Goal: Task Accomplishment & Management: Manage account settings

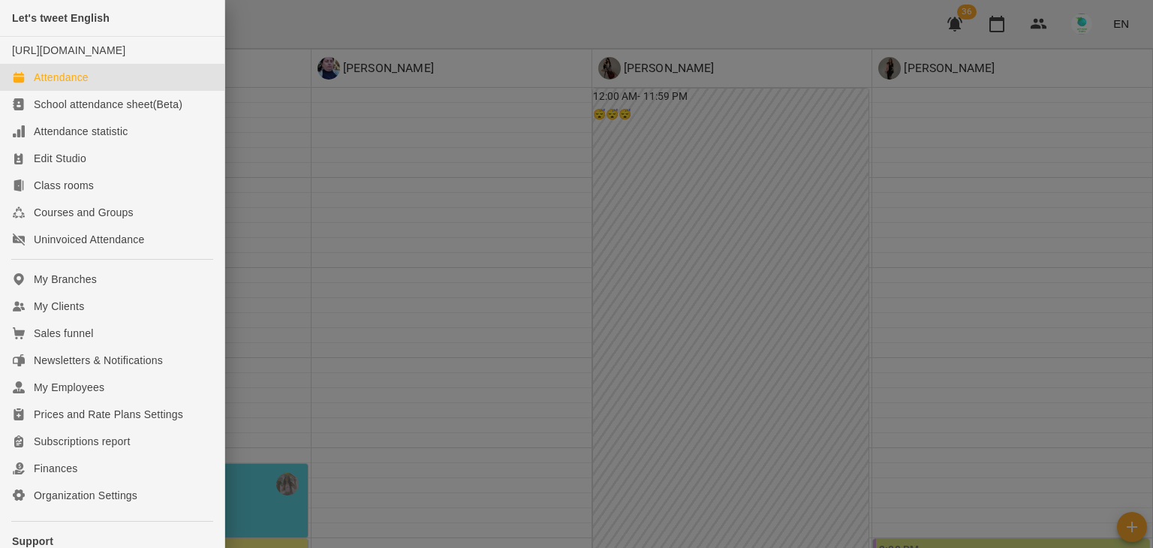
click at [50, 85] on div "Attendance" at bounding box center [61, 77] width 55 height 15
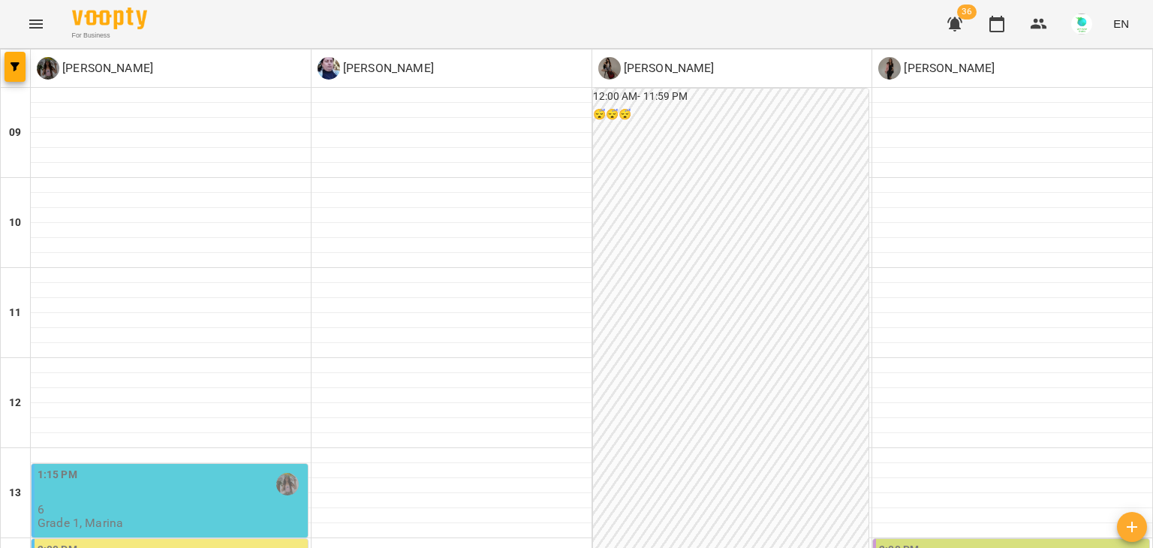
scroll to position [348, 0]
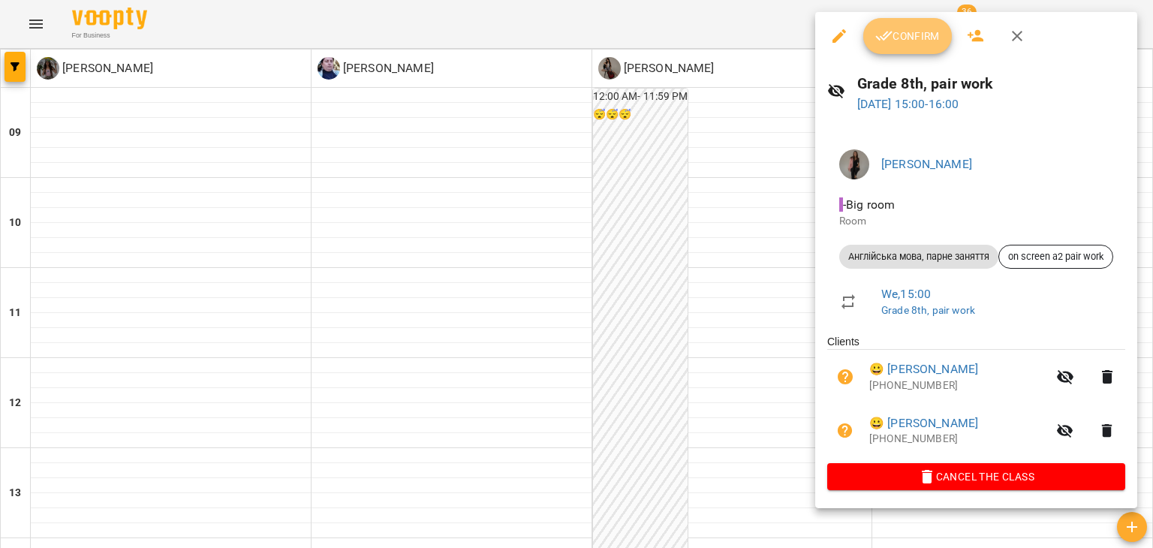
click at [900, 36] on span "Confirm" at bounding box center [907, 36] width 65 height 18
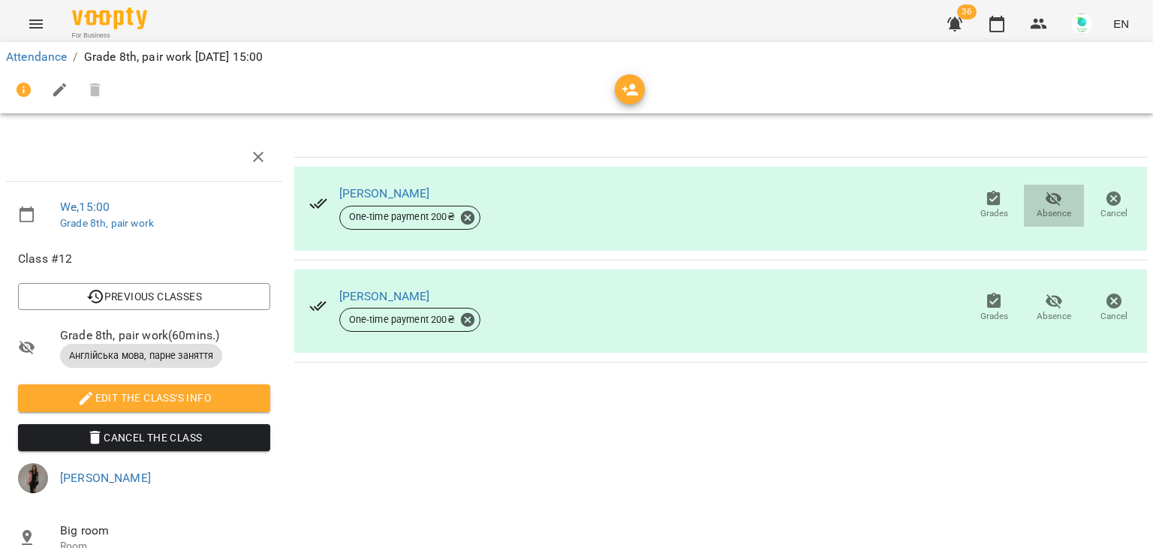
click at [1045, 203] on icon "button" at bounding box center [1054, 199] width 18 height 18
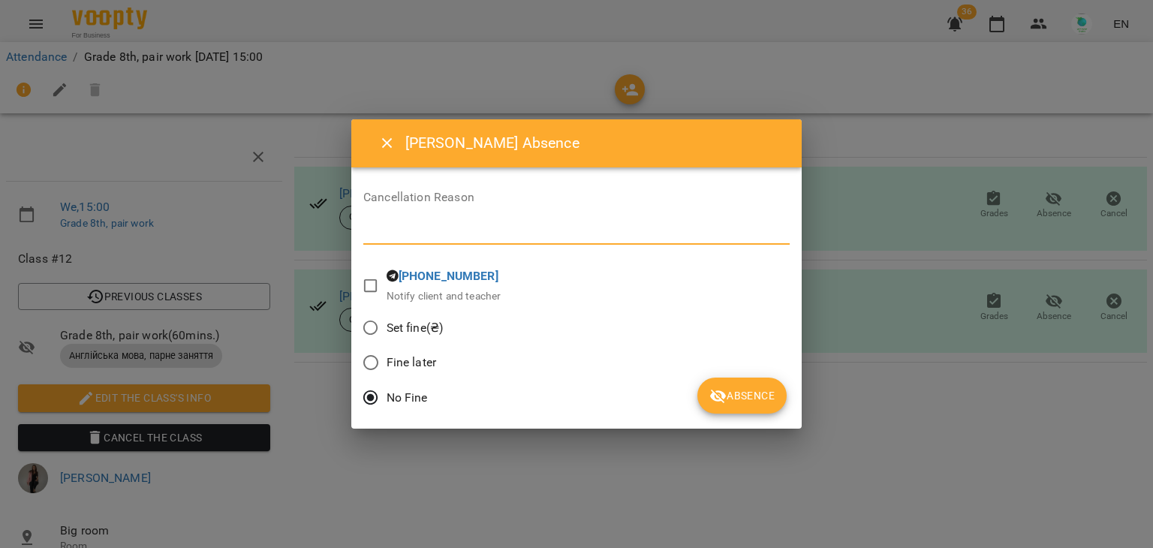
click at [480, 229] on textarea at bounding box center [576, 232] width 426 height 14
type textarea "*******"
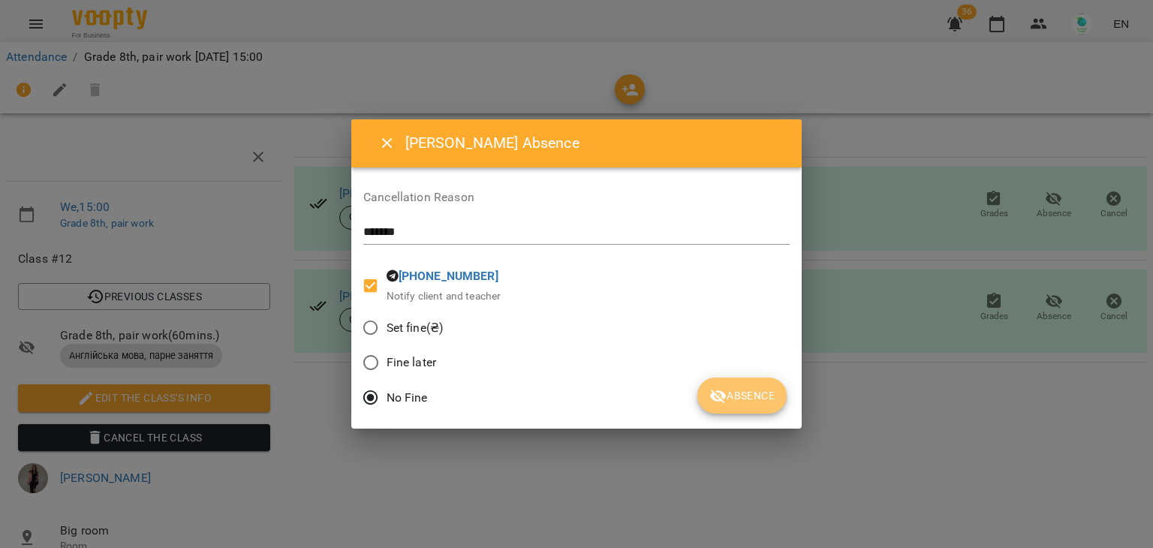
click at [759, 389] on span "Absence" at bounding box center [741, 395] width 65 height 18
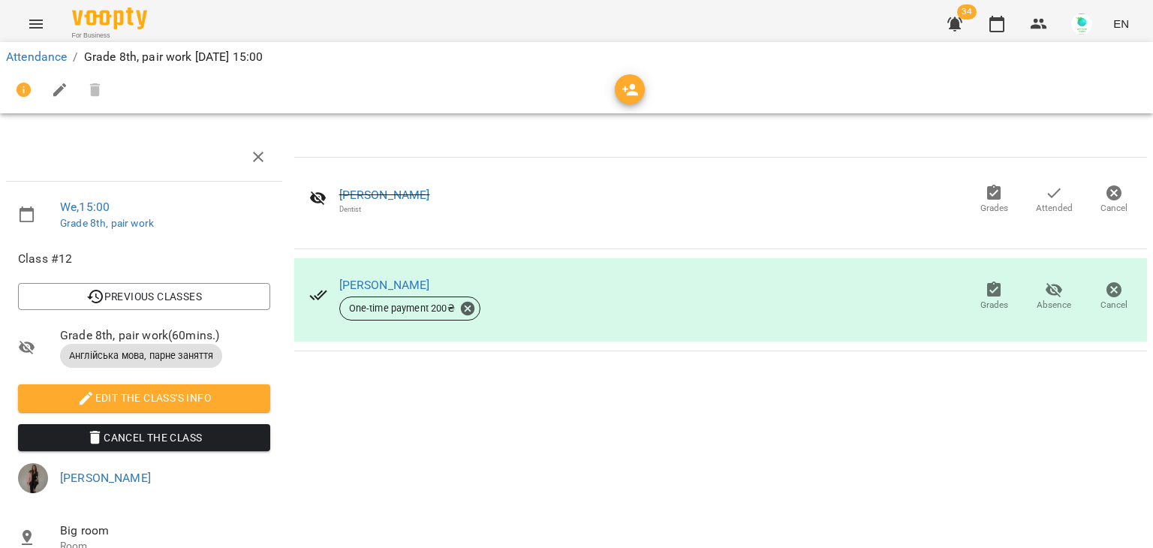
click at [987, 295] on icon "button" at bounding box center [994, 288] width 14 height 15
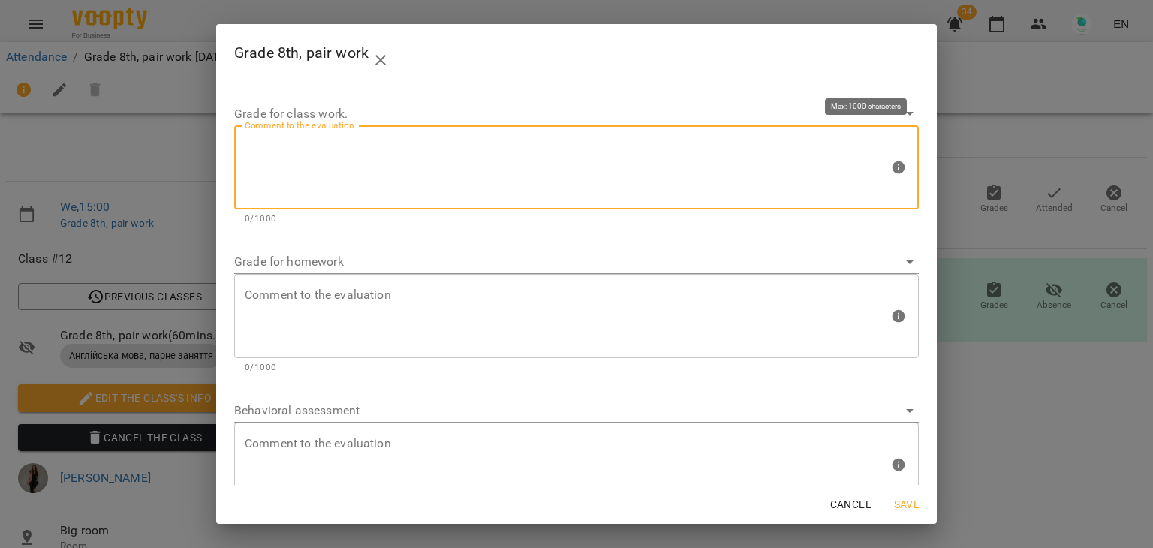
click at [348, 172] on textarea at bounding box center [567, 168] width 644 height 56
type textarea "*"
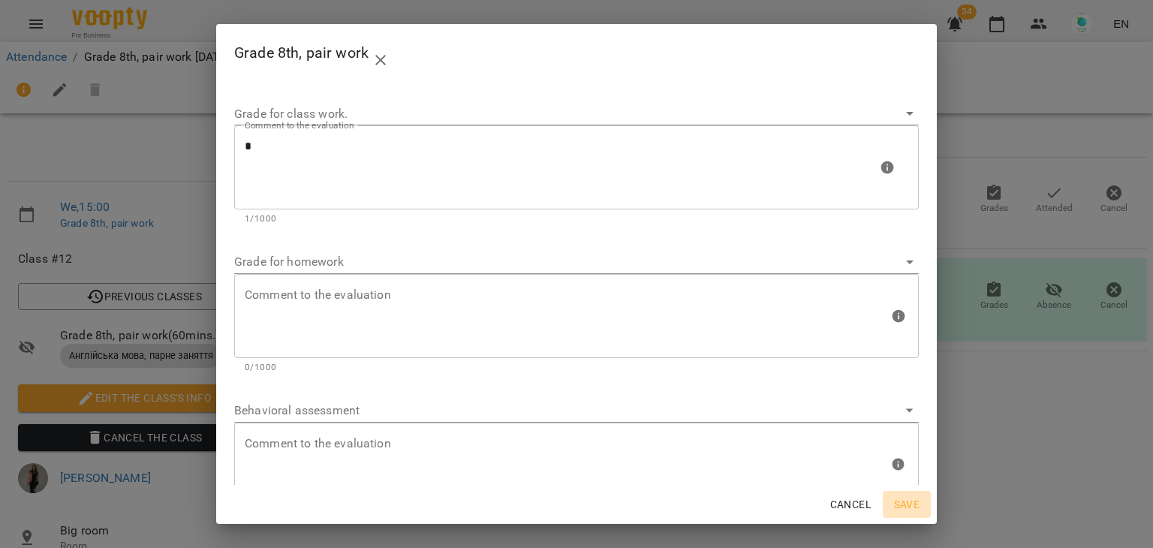
click at [899, 504] on span "Save" at bounding box center [906, 504] width 36 height 18
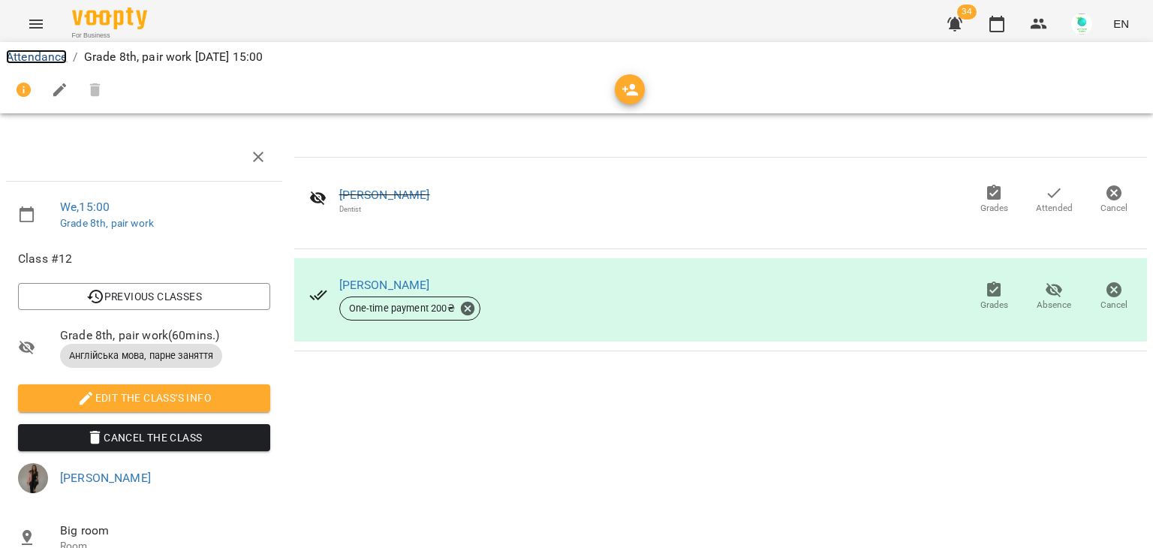
click at [40, 60] on link "Attendance" at bounding box center [36, 57] width 61 height 14
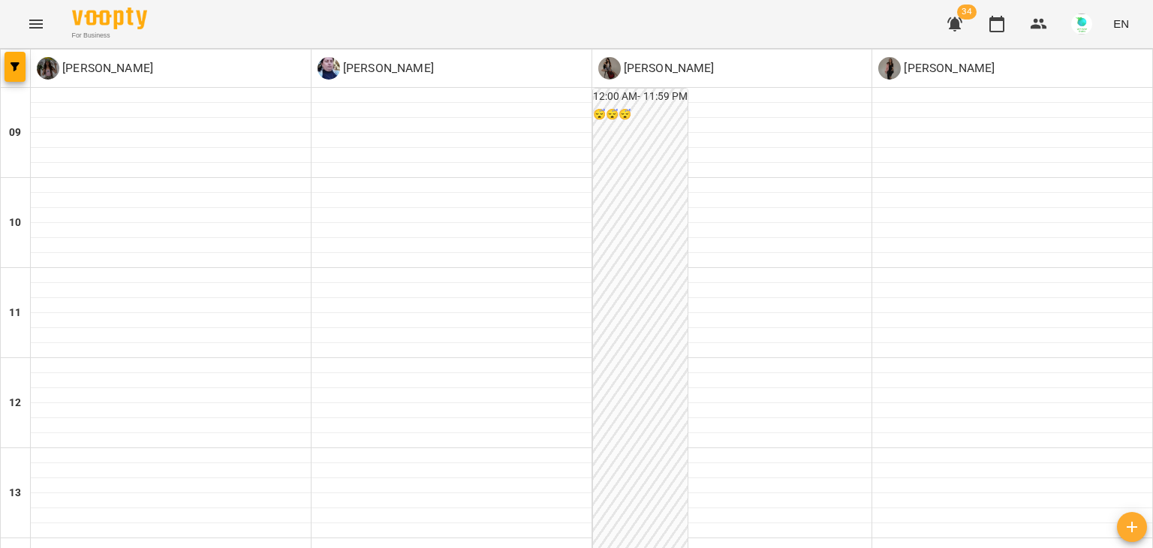
click at [41, 20] on icon "Menu" at bounding box center [36, 24] width 14 height 9
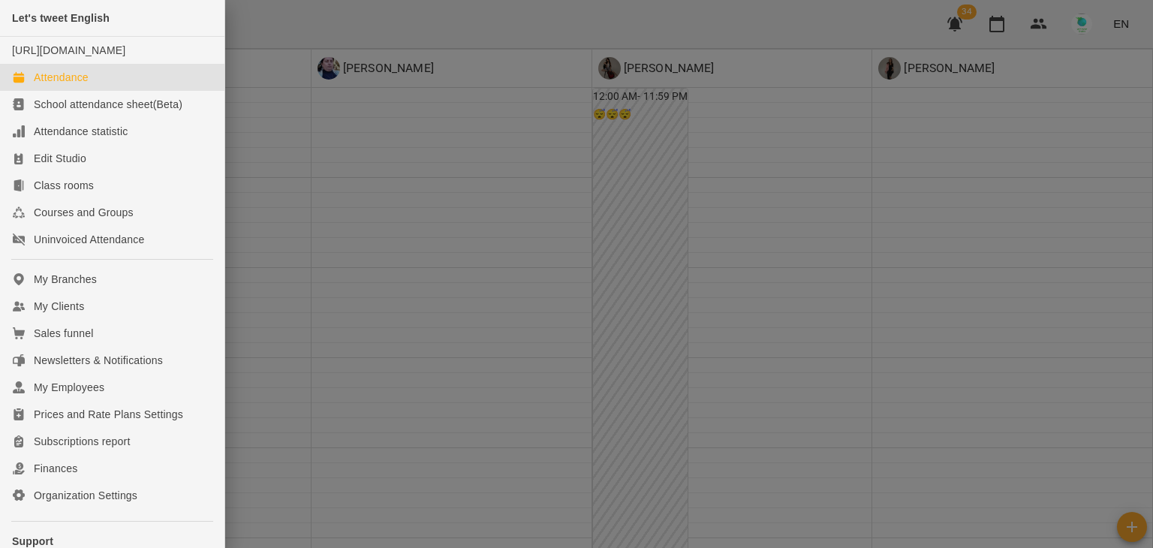
click at [1063, 131] on div at bounding box center [576, 274] width 1153 height 548
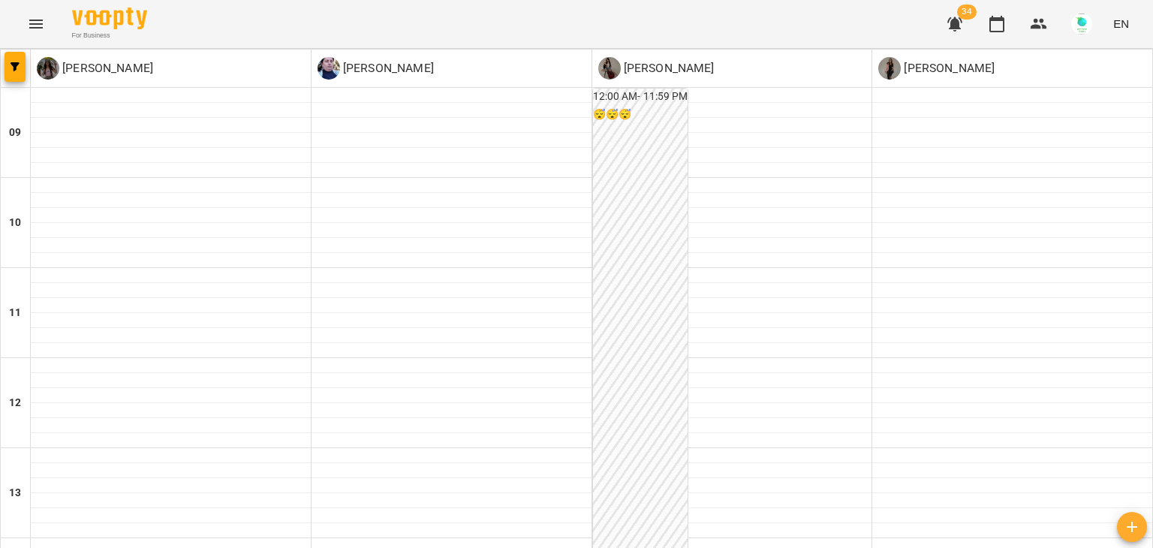
scroll to position [530, 0]
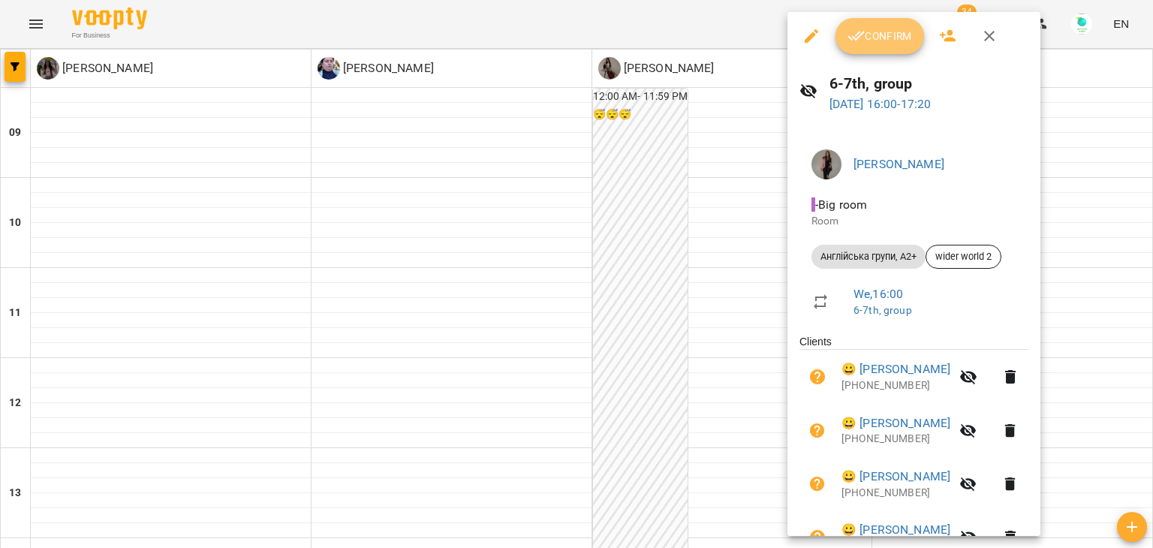
click at [870, 39] on span "Confirm" at bounding box center [879, 36] width 65 height 18
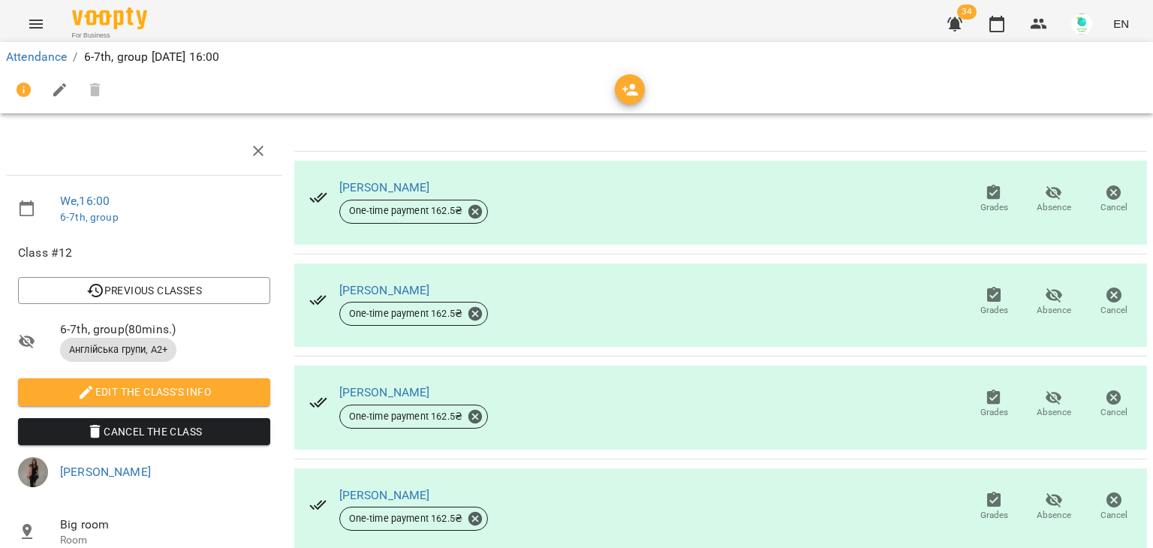
scroll to position [349, 0]
